Goal: Transaction & Acquisition: Purchase product/service

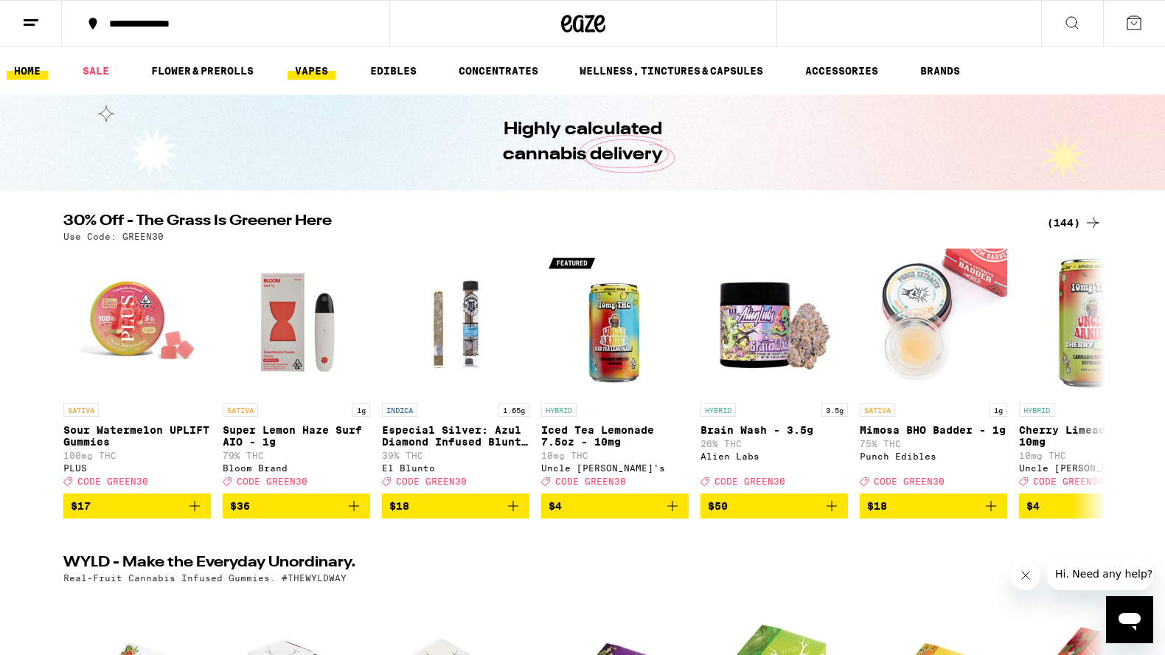
click at [323, 68] on link "VAPES" at bounding box center [312, 71] width 48 height 18
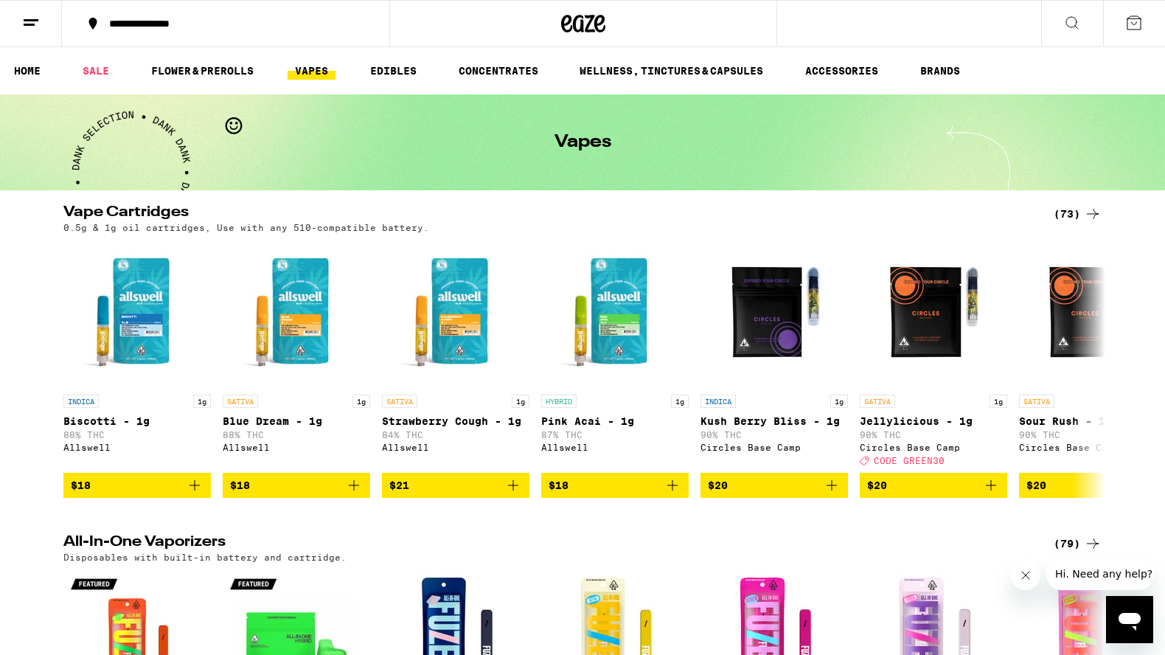
click at [1100, 215] on icon at bounding box center [1093, 214] width 18 height 18
